Goal: Information Seeking & Learning: Learn about a topic

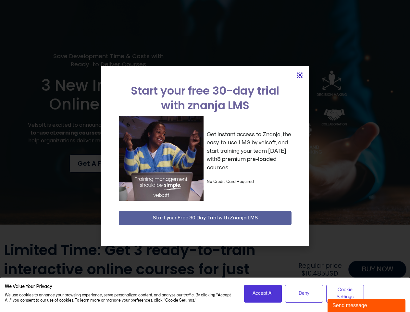
scroll to position [1276, 0]
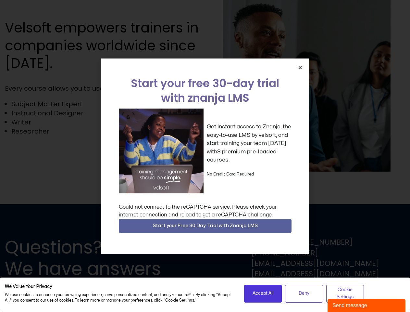
click at [205, 156] on div "Get instant access to Znanja, the easy-to-use LMS by velsoft, and start trainin…" at bounding box center [205, 150] width 173 height 85
click at [263, 293] on span "Accept All" at bounding box center [263, 293] width 21 height 7
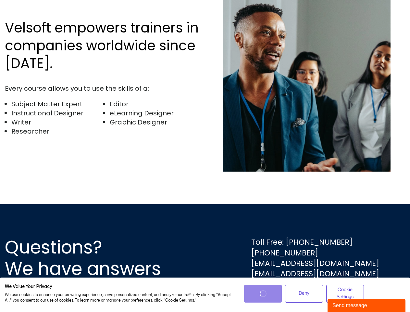
click at [304, 293] on div "Questions? We have answers Toll Free: [PHONE_NUMBER] [PHONE_NUMBER] [EMAIL_ADDR…" at bounding box center [205, 258] width 410 height 108
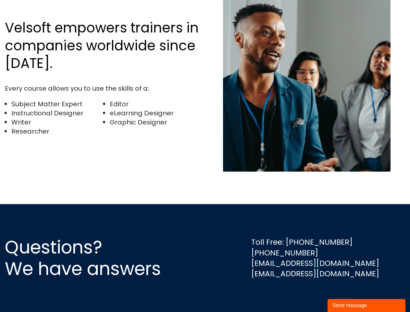
click at [345, 293] on div "Questions? We have answers Toll Free: [PHONE_NUMBER] [PHONE_NUMBER] [EMAIL_ADDR…" at bounding box center [205, 258] width 410 height 108
click at [205, 156] on div "Velsoft empowers trainers in companies worldwide since [DATE]. Every course all…" at bounding box center [205, 82] width 400 height 243
click at [300, 67] on img at bounding box center [306, 82] width 167 height 178
click at [205, 226] on div "Questions? We have answers Toll Free: [PHONE_NUMBER] [PHONE_NUMBER] [EMAIL_ADDR…" at bounding box center [205, 258] width 410 height 108
click at [366, 305] on div "Send message" at bounding box center [366, 305] width 68 height 8
